Goal: Transaction & Acquisition: Purchase product/service

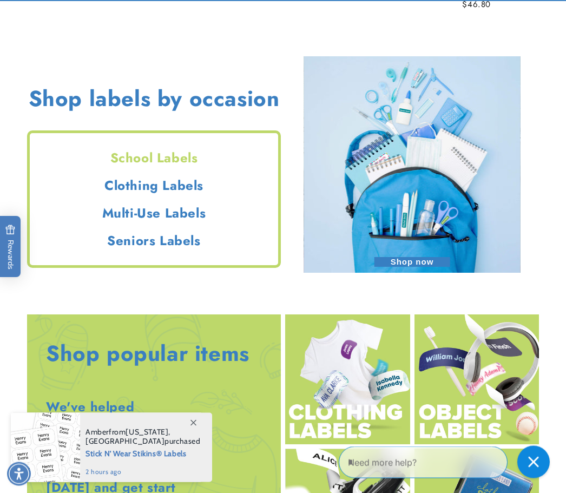
scroll to position [855, 0]
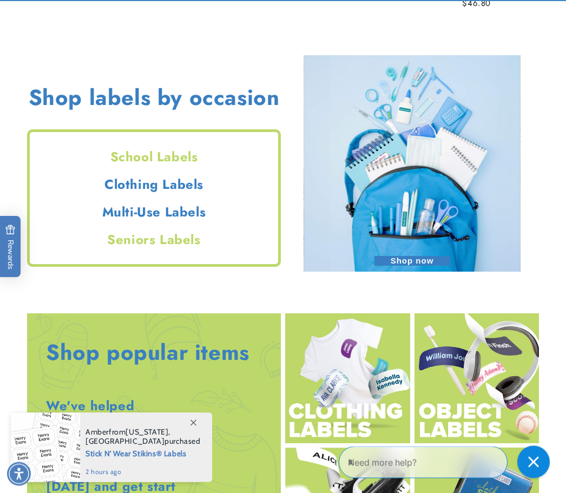
click at [182, 244] on h2 "Seniors Labels" at bounding box center [154, 240] width 249 height 17
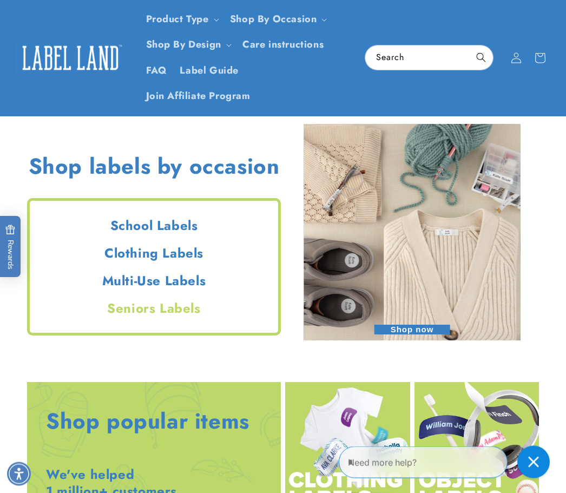
scroll to position [787, 0]
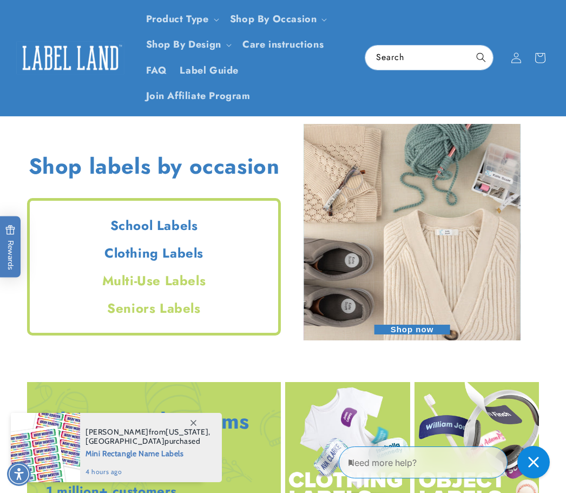
click at [193, 281] on h2 "Multi-Use Labels" at bounding box center [154, 280] width 249 height 17
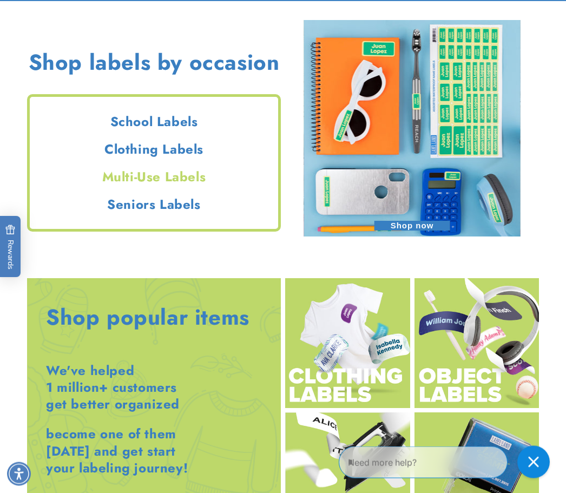
scroll to position [891, 0]
click at [420, 223] on span "Shop now" at bounding box center [413, 226] width 76 height 10
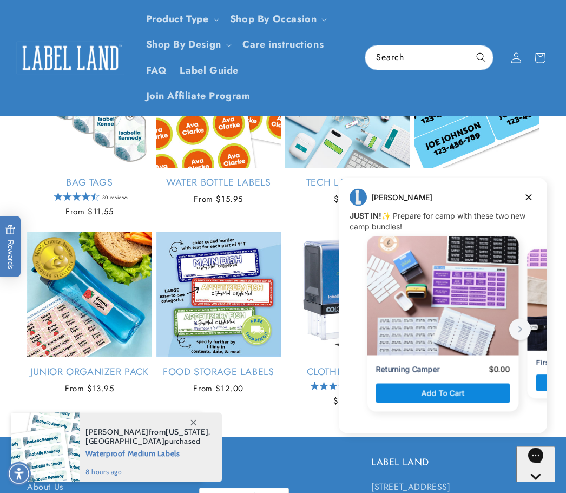
scroll to position [786, 0]
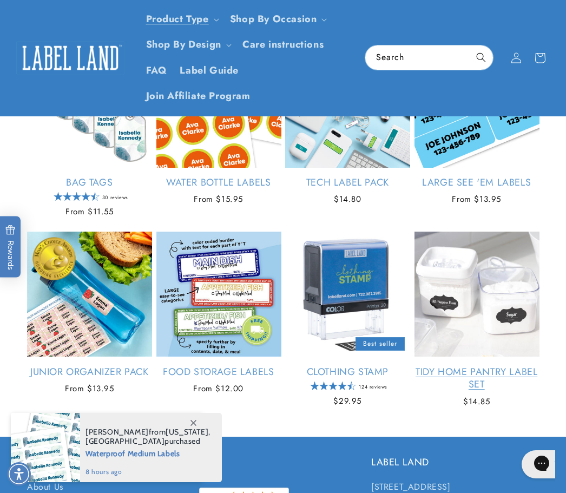
click at [530, 366] on link "Tidy Home Pantry Label Set" at bounding box center [477, 378] width 125 height 25
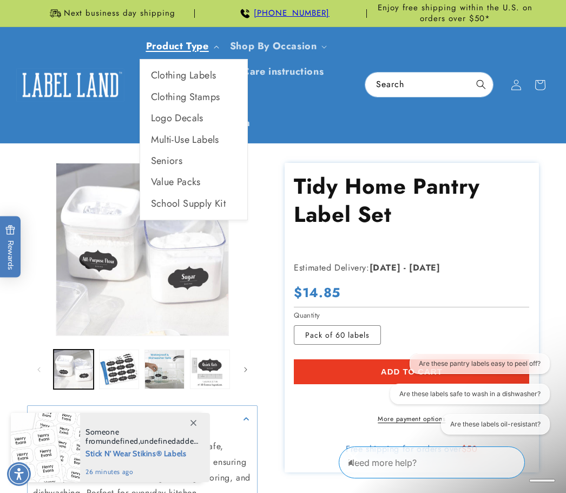
click at [188, 42] on link "Product Type" at bounding box center [177, 46] width 63 height 14
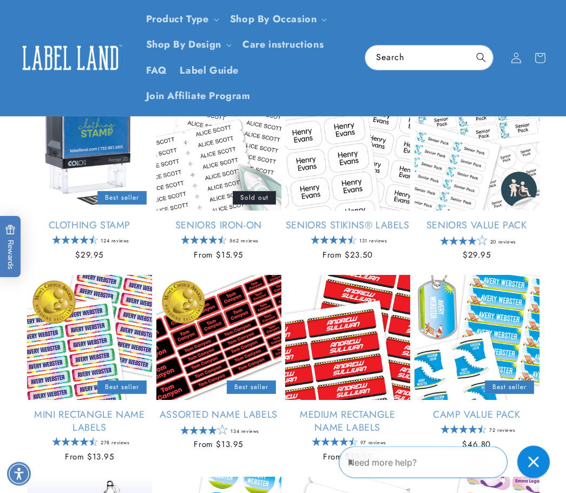
scroll to position [358, 0]
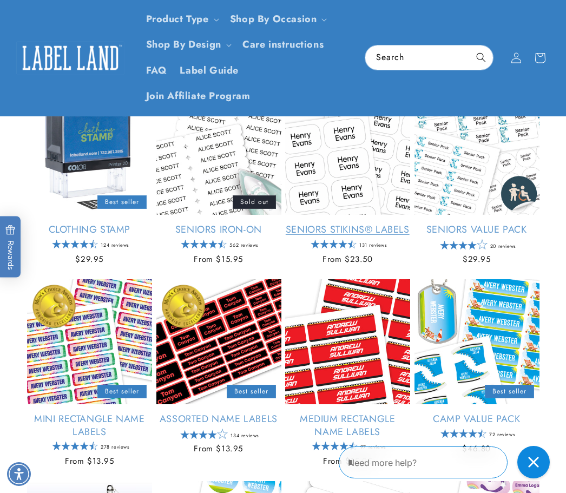
click at [323, 230] on link "Seniors Stikins® Labels" at bounding box center [347, 230] width 125 height 12
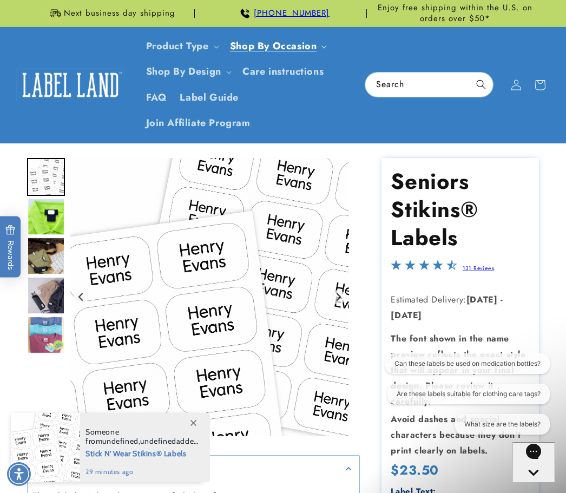
click at [299, 51] on ul "Camp Daycare School Seniors Household Purim Judaica" at bounding box center [278, 131] width 108 height 161
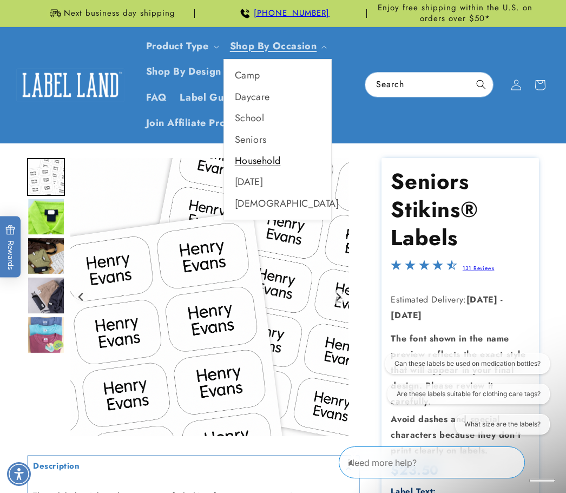
click at [280, 162] on link "Household" at bounding box center [277, 161] width 107 height 21
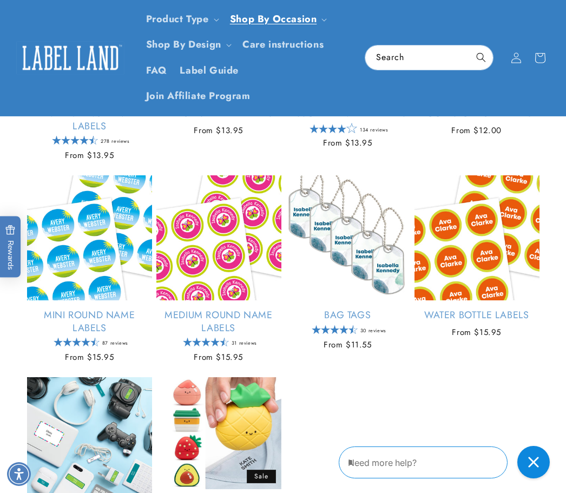
scroll to position [653, 0]
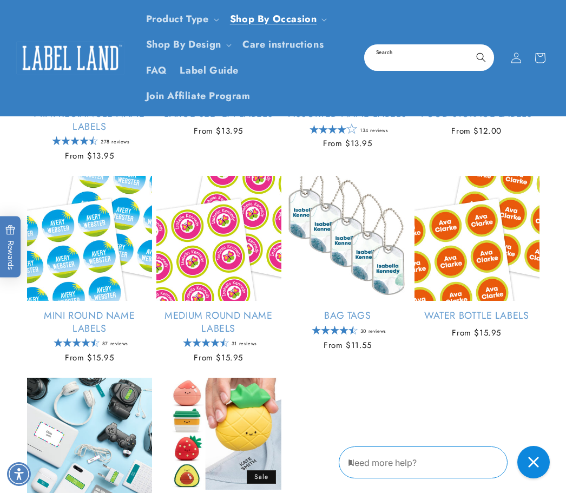
click at [423, 61] on input "Search" at bounding box center [429, 57] width 128 height 24
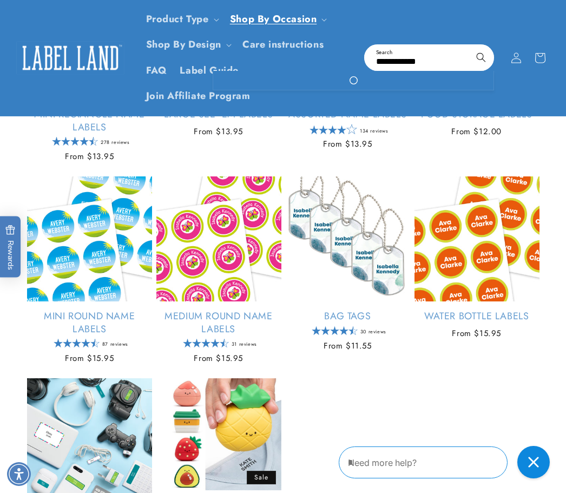
type input "**********"
click at [481, 57] on button "Search" at bounding box center [481, 57] width 24 height 24
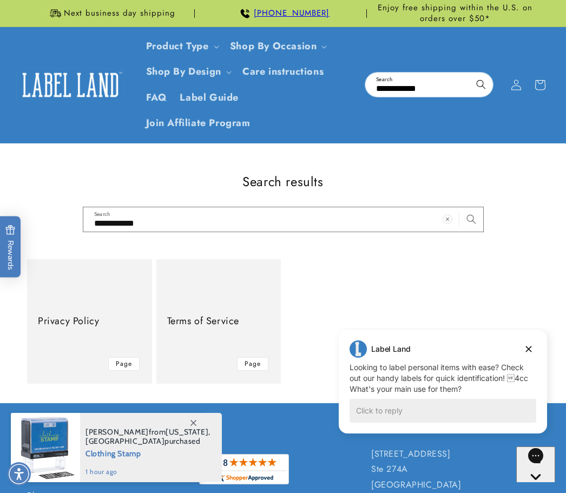
click at [339, 268] on ul "Privacy Policy Page Terms of Service Page" at bounding box center [283, 321] width 512 height 125
